Goal: Find specific page/section: Find specific page/section

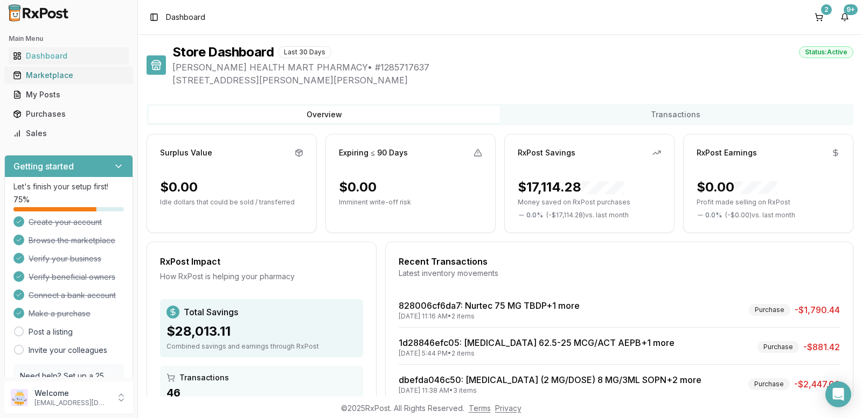
click at [32, 72] on div "Marketplace" at bounding box center [68, 75] width 111 height 11
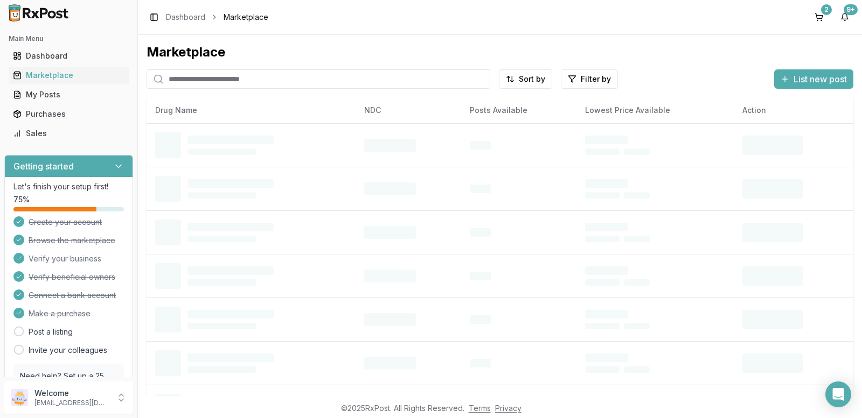
click at [190, 82] on input "search" at bounding box center [318, 78] width 344 height 19
paste input "**********"
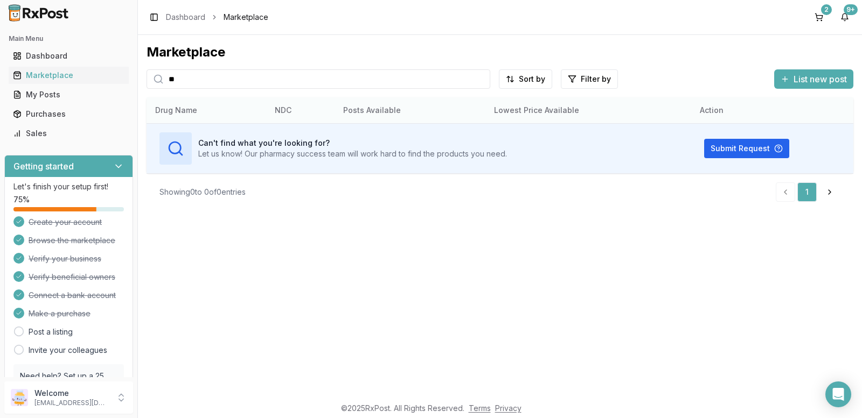
type input "*"
